Goal: Task Accomplishment & Management: Use online tool/utility

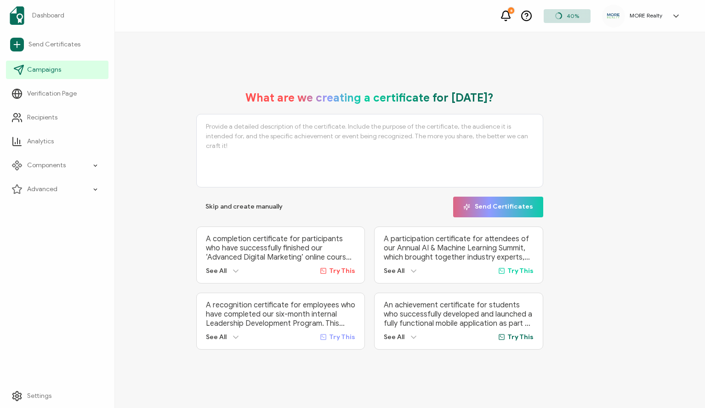
click at [35, 68] on span "Campaigns" at bounding box center [44, 69] width 34 height 9
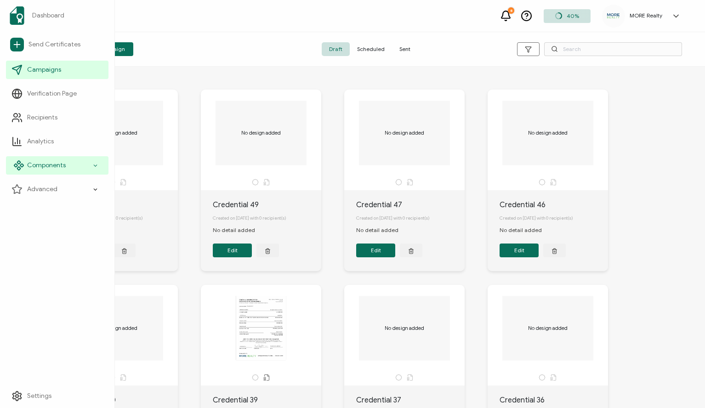
click at [42, 160] on div "Components" at bounding box center [57, 165] width 102 height 18
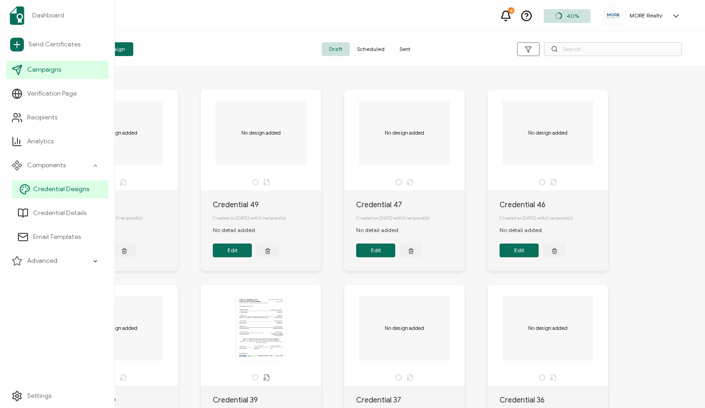
click at [53, 185] on span "Credential Designs" at bounding box center [61, 189] width 56 height 9
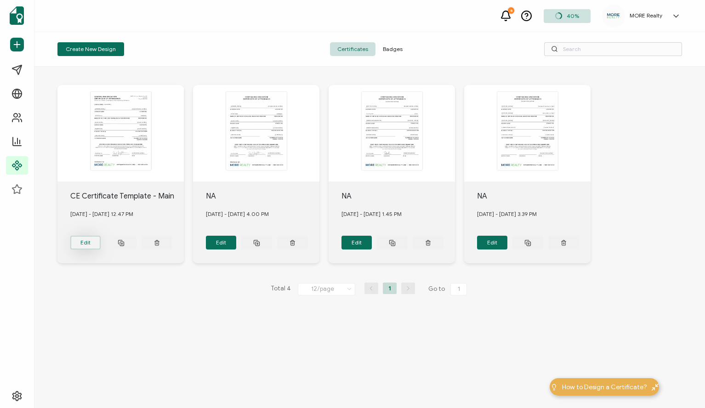
click at [91, 237] on button "Edit" at bounding box center [85, 243] width 31 height 14
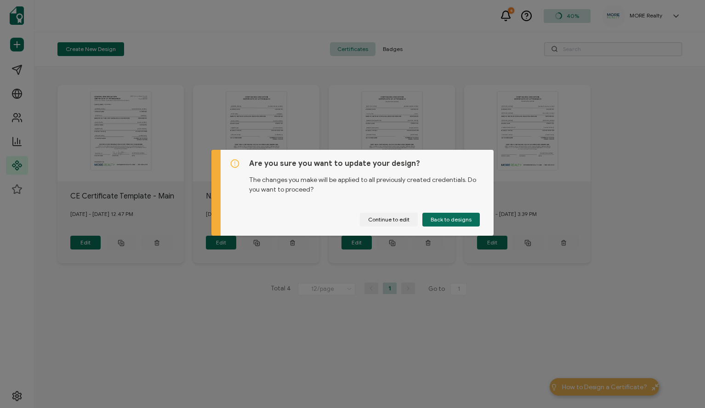
click at [278, 317] on div "Are you sure you want to update your design? The changes you make will be appli…" at bounding box center [352, 204] width 705 height 408
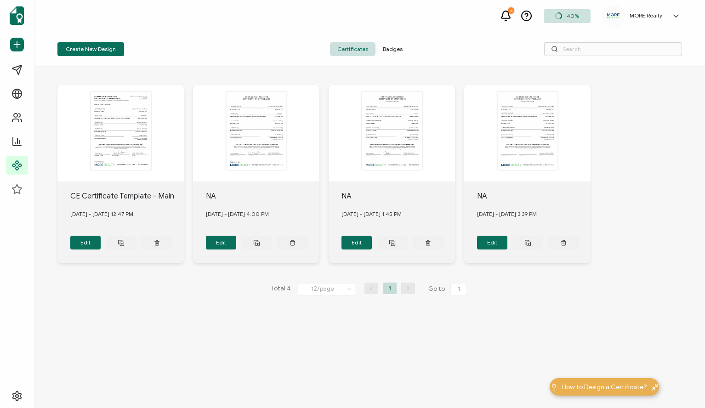
click at [115, 131] on div "This box will change accordingly to the corresponding values in the recipient l…" at bounding box center [120, 133] width 126 height 97
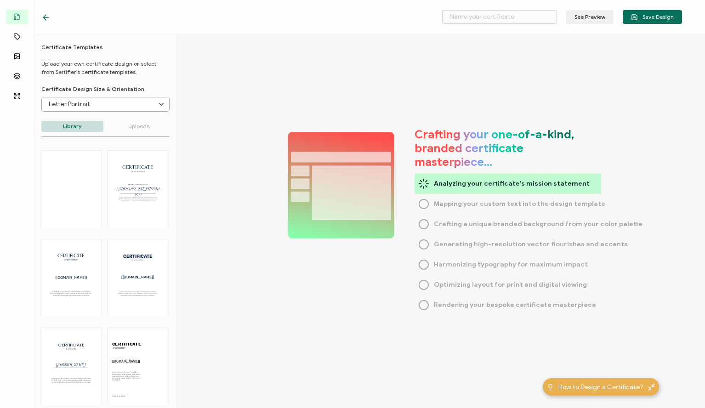
type input "CE Certificate Template - Main"
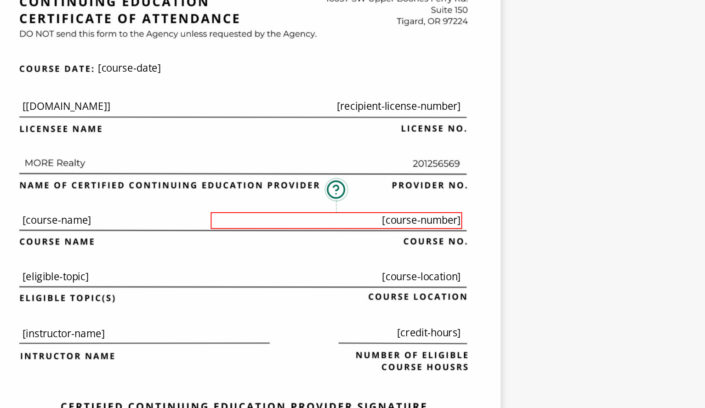
click at [499, 190] on pre "[course-number]" at bounding box center [509, 191] width 30 height 6
